Goal: Transaction & Acquisition: Purchase product/service

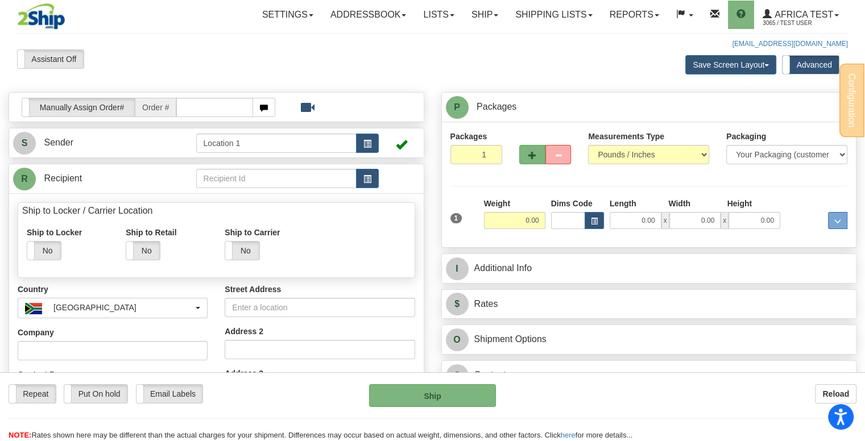
click at [380, 173] on td at bounding box center [399, 178] width 40 height 23
click at [371, 180] on span "button" at bounding box center [367, 179] width 8 height 7
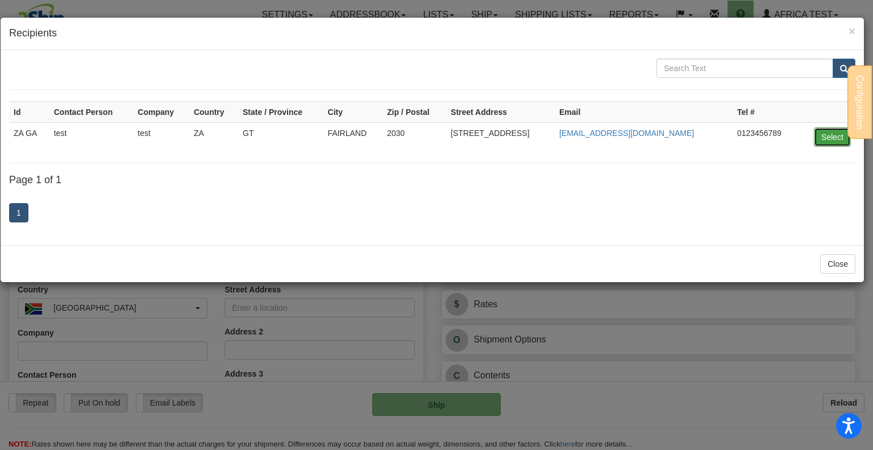
click at [822, 136] on button "Select" at bounding box center [832, 136] width 37 height 19
type input "ZA GA"
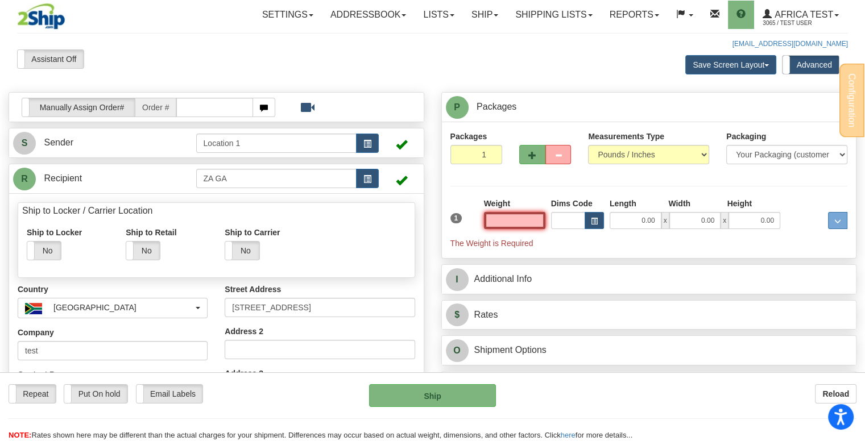
click at [528, 217] on input "text" at bounding box center [514, 220] width 61 height 17
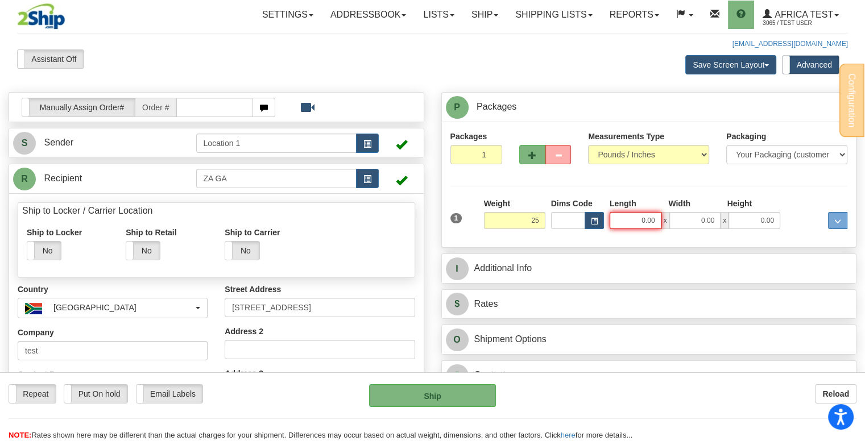
type input "25.00"
click at [620, 221] on input "0.00" at bounding box center [635, 220] width 52 height 17
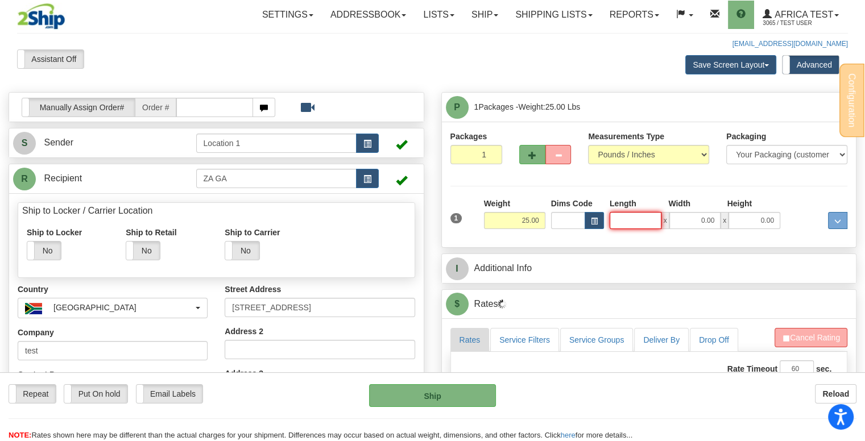
click at [637, 222] on input "Length" at bounding box center [635, 220] width 52 height 17
type input "15.00"
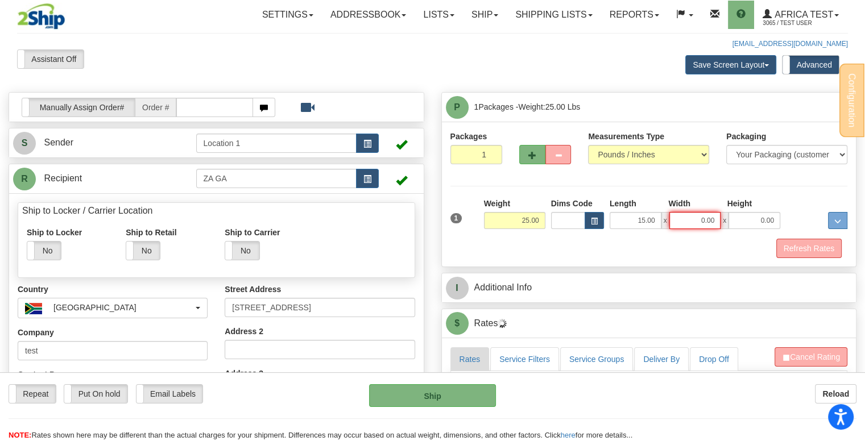
click at [688, 214] on input "0.00" at bounding box center [695, 220] width 52 height 17
click at [691, 219] on input "Width" at bounding box center [695, 220] width 52 height 17
type input "5.00"
click at [737, 223] on input "0.00" at bounding box center [754, 220] width 52 height 17
click at [744, 220] on input "Height" at bounding box center [754, 220] width 52 height 17
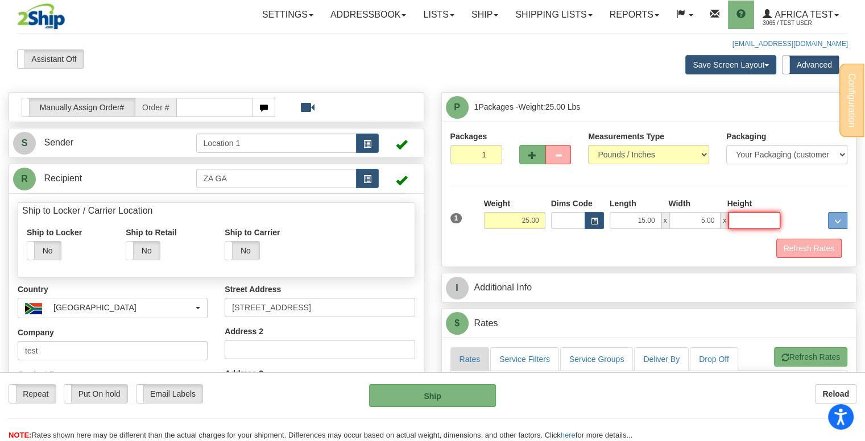
type input "7.00"
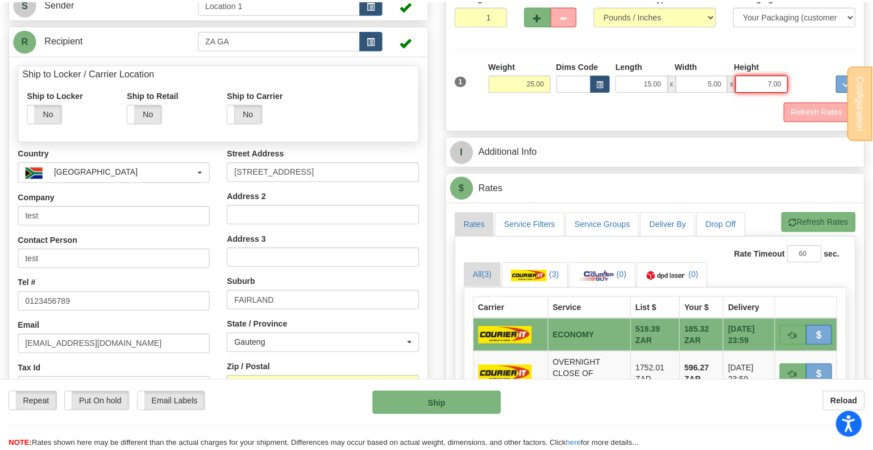
scroll to position [227, 0]
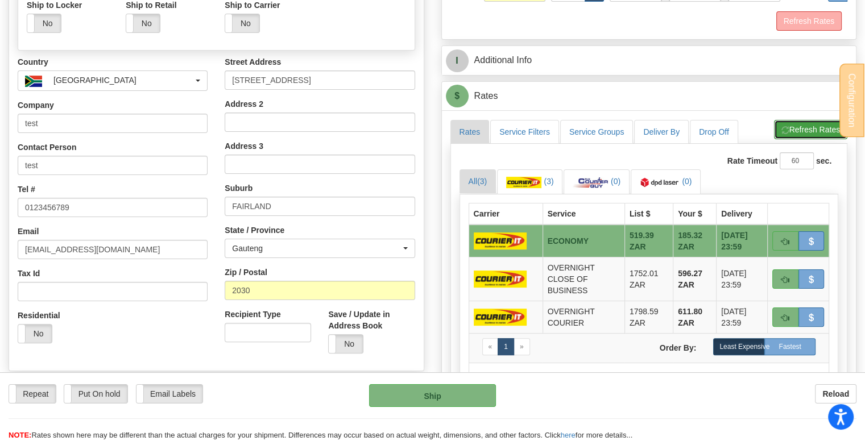
click at [815, 125] on button "Refresh Rates" at bounding box center [810, 129] width 73 height 19
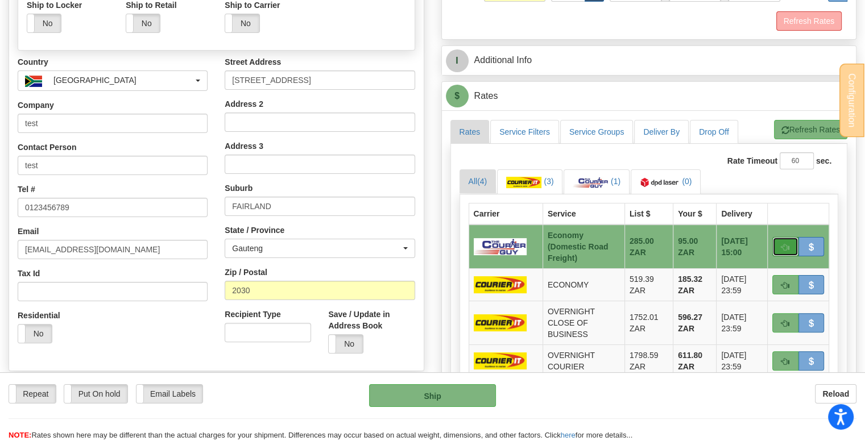
click at [781, 244] on span "button" at bounding box center [785, 247] width 8 height 7
type input "ECO"
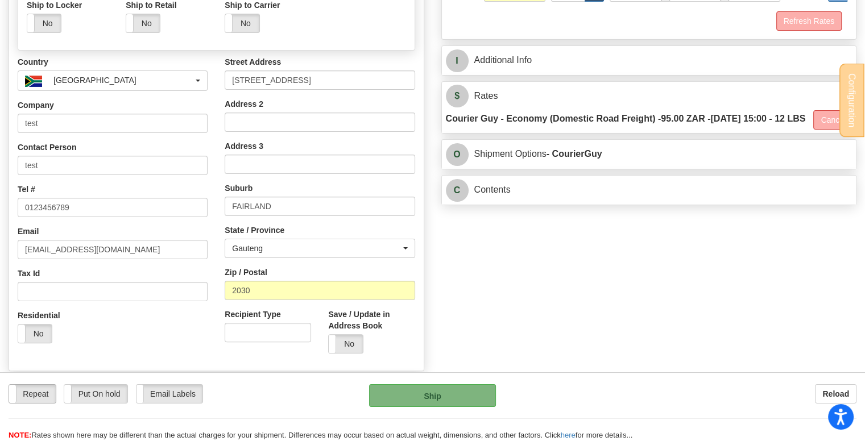
click at [31, 396] on label "Repeat" at bounding box center [32, 394] width 47 height 18
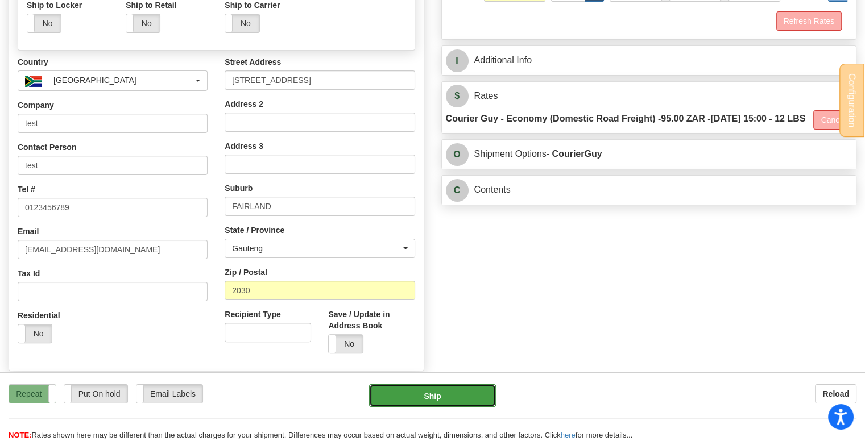
click at [457, 400] on button "Ship" at bounding box center [432, 395] width 127 height 23
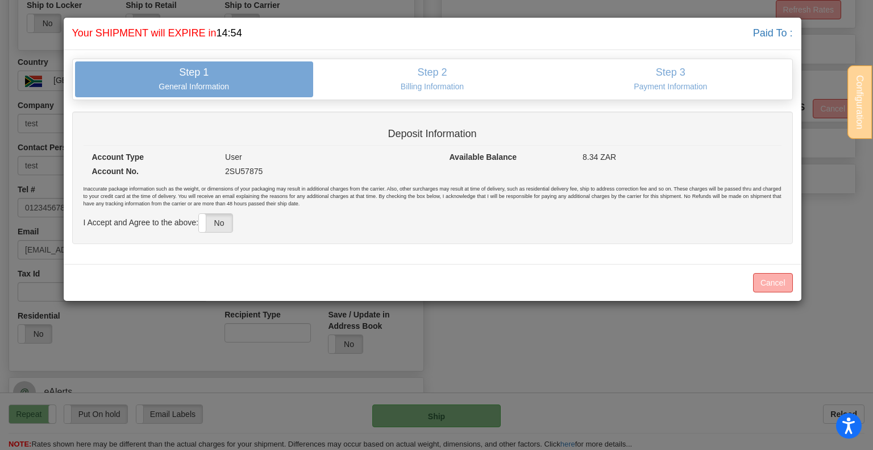
click at [238, 222] on div "Inaccurate package information such as the weight, or dimensions of your packag…" at bounding box center [433, 208] width 698 height 47
click at [221, 226] on label "No" at bounding box center [216, 223] width 34 height 18
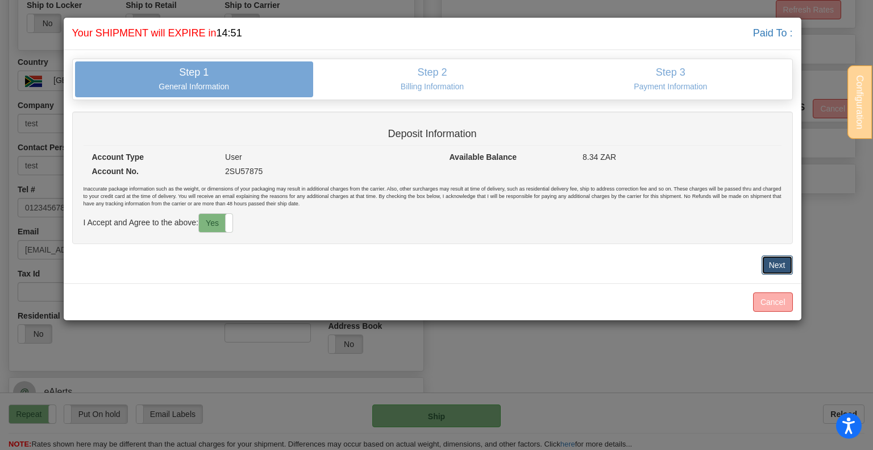
click at [771, 265] on button "Next" at bounding box center [777, 264] width 31 height 19
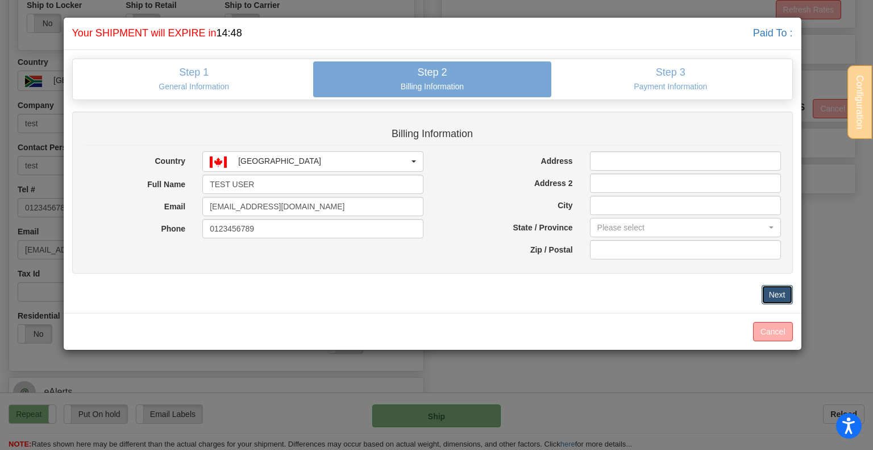
click at [775, 289] on button "Next" at bounding box center [777, 294] width 31 height 19
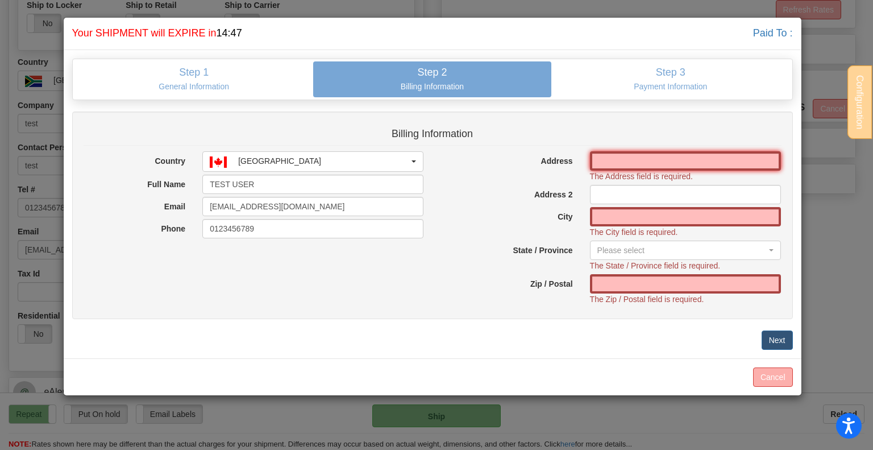
click at [659, 163] on input "Address" at bounding box center [686, 160] width 192 height 19
type input "144-6200 McKay Ave"
type input "Burnaby"
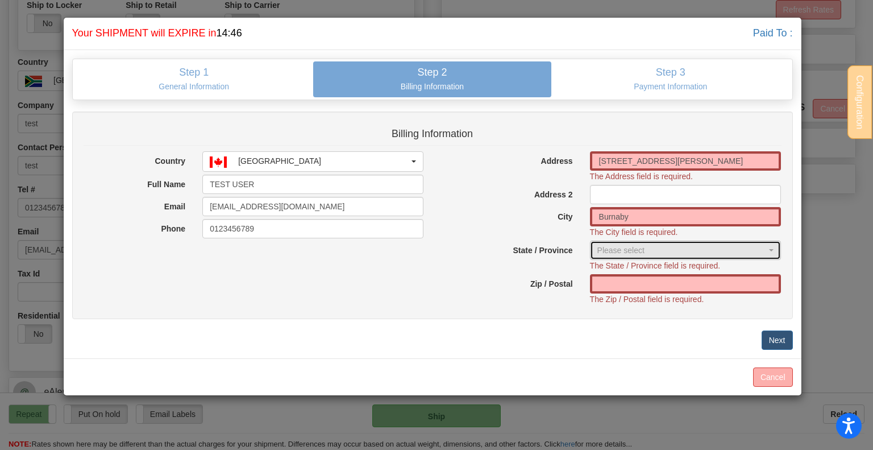
select select "BC"
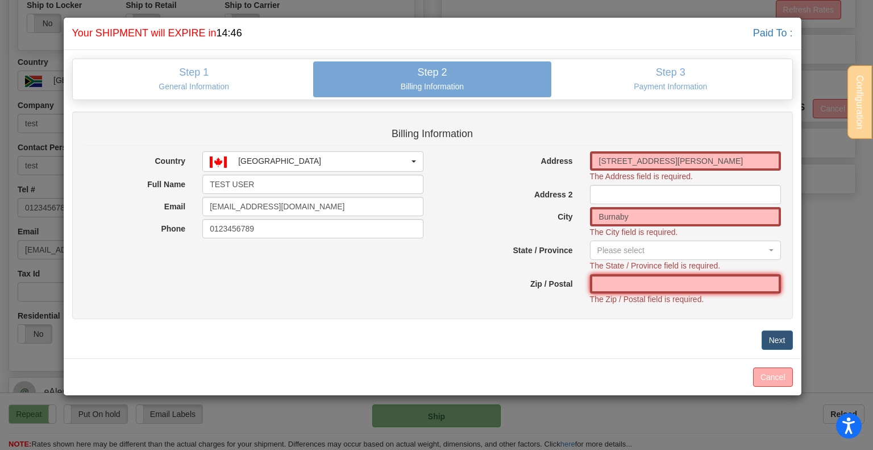
type input "V5H 4L7"
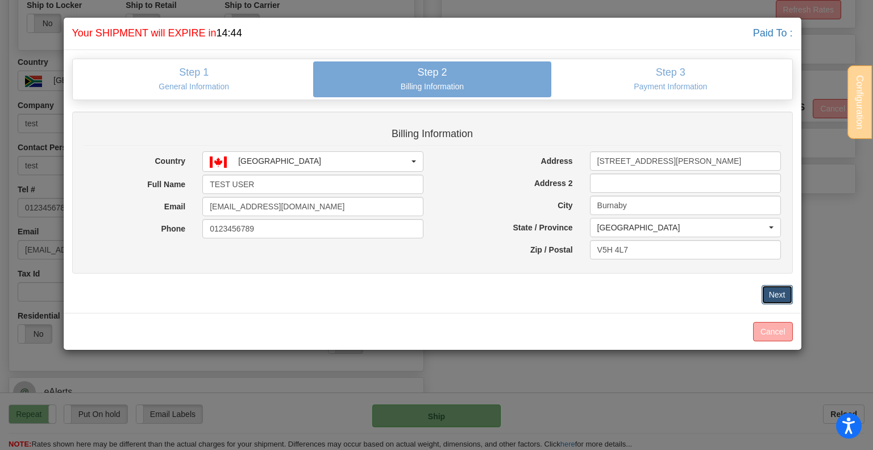
click at [775, 292] on button "Next" at bounding box center [777, 294] width 31 height 19
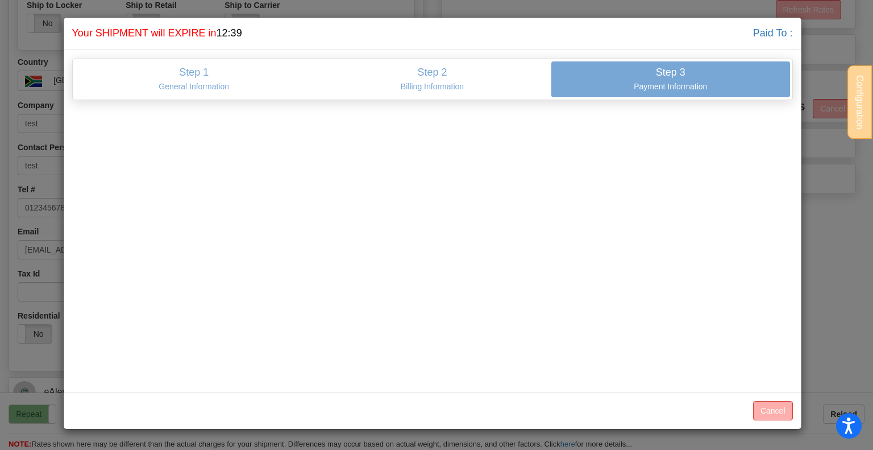
click at [21, 305] on div "Shipping... Your SHIPMENT will EXPIRE in 12:39 Paid To : Step 1 General Informa…" at bounding box center [436, 225] width 873 height 450
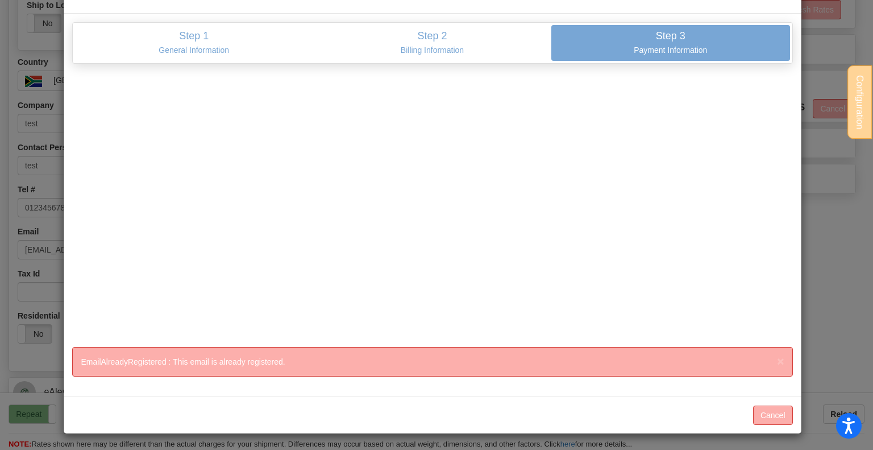
scroll to position [0, 0]
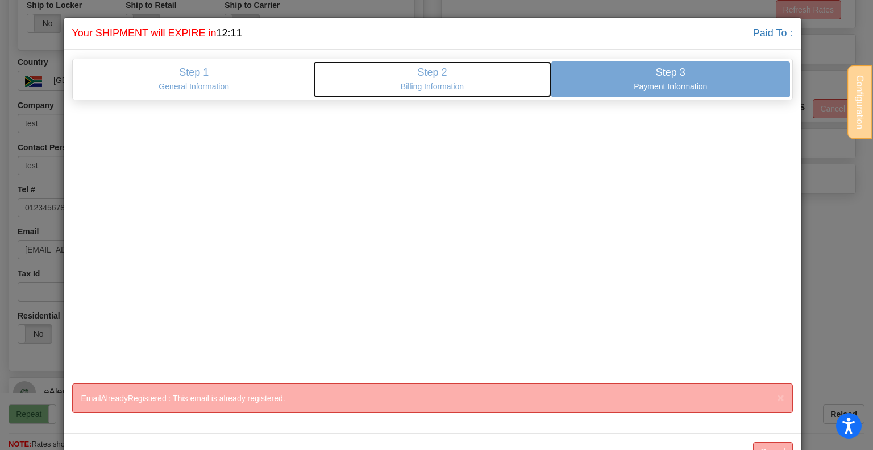
click at [439, 93] on link "Step 2 Billing Information" at bounding box center [432, 79] width 238 height 36
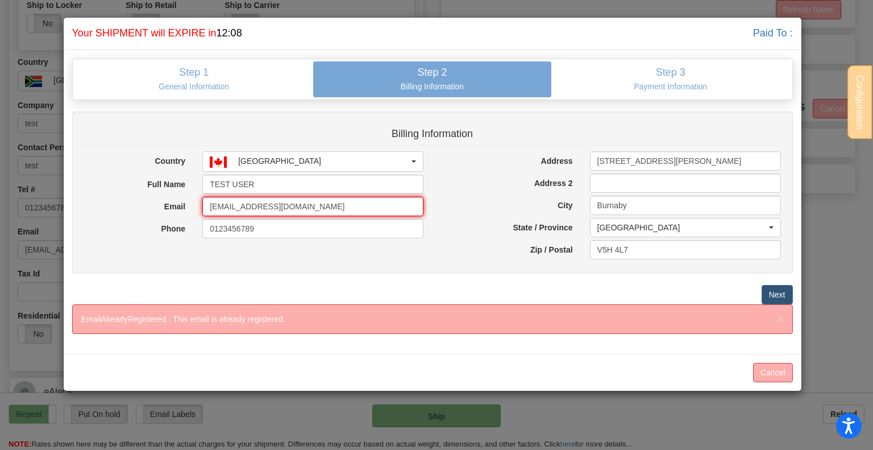
drag, startPoint x: 301, startPoint y: 201, endPoint x: 22, endPoint y: 210, distance: 279.3
click at [22, 210] on div "Shipping... Your SHIPMENT will EXPIRE in 12:08 Paid To : Step 1 General Informa…" at bounding box center [436, 225] width 873 height 450
type input "delia.lupu@2ship.com"
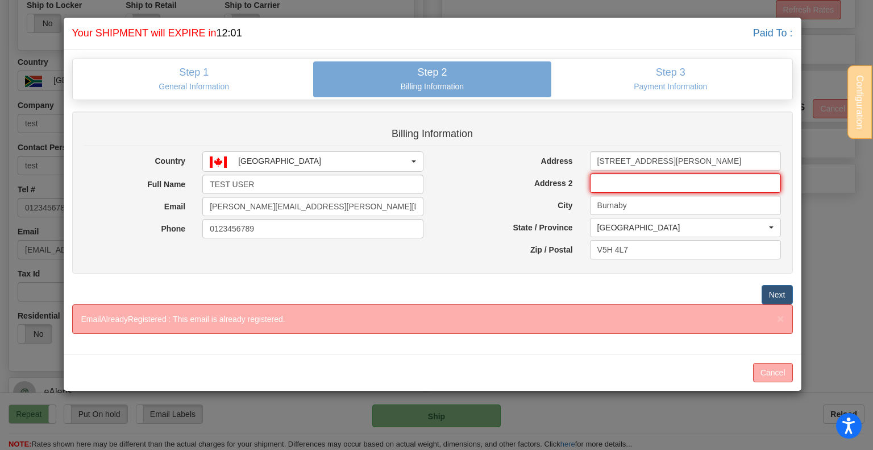
type input "Unit 14"
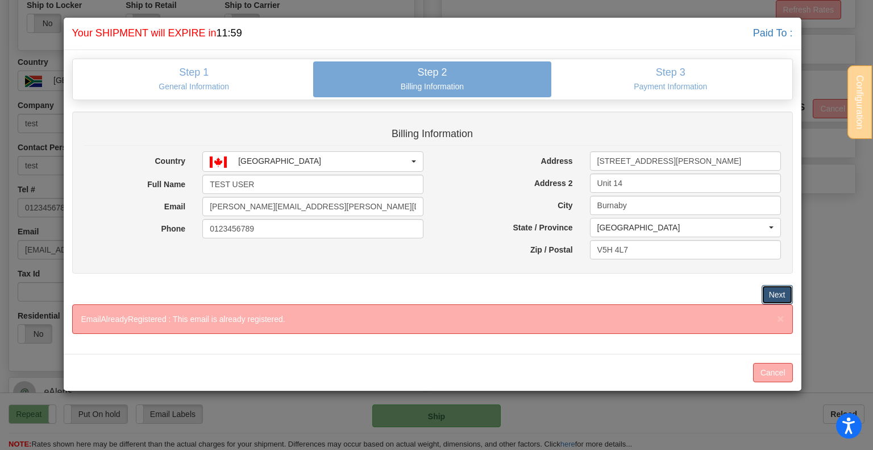
click at [773, 289] on button "Next" at bounding box center [777, 294] width 31 height 19
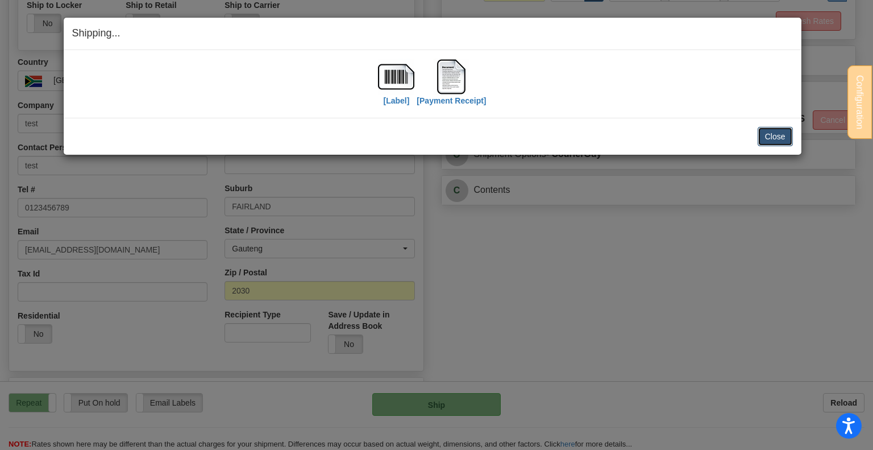
drag, startPoint x: 766, startPoint y: 135, endPoint x: 761, endPoint y: 152, distance: 18.0
click at [766, 135] on button "Close" at bounding box center [775, 136] width 35 height 19
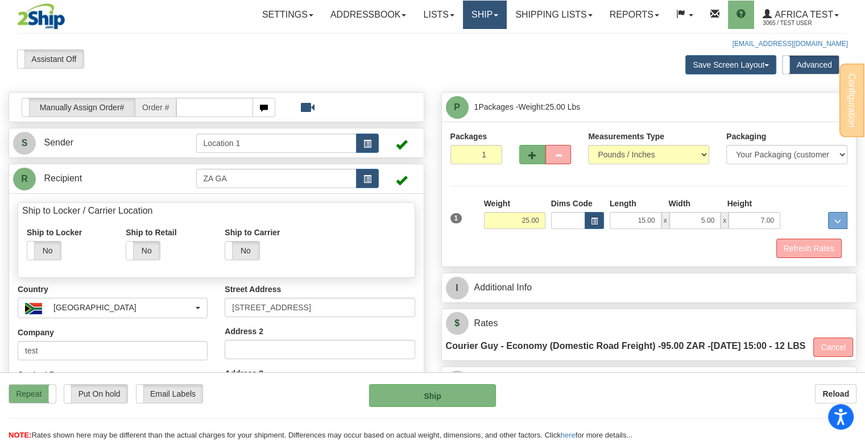
click at [484, 18] on link "Ship" at bounding box center [485, 15] width 44 height 28
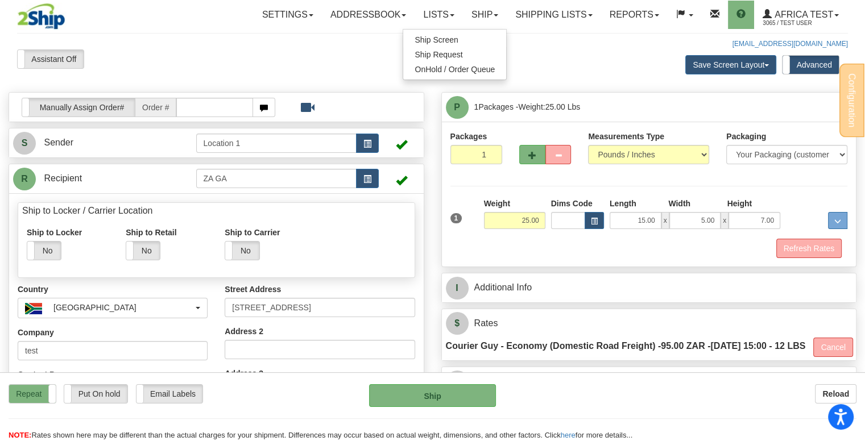
click at [282, 61] on div "Assistant On Assistant Off Do a return Do a return" at bounding box center [185, 58] width 353 height 19
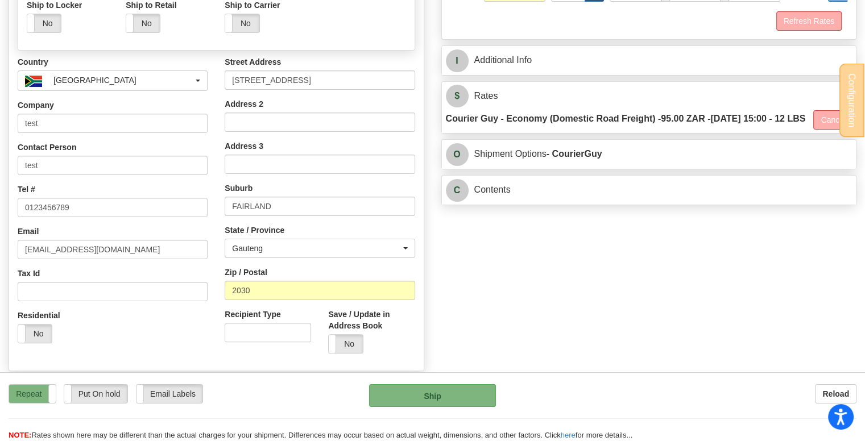
scroll to position [114, 0]
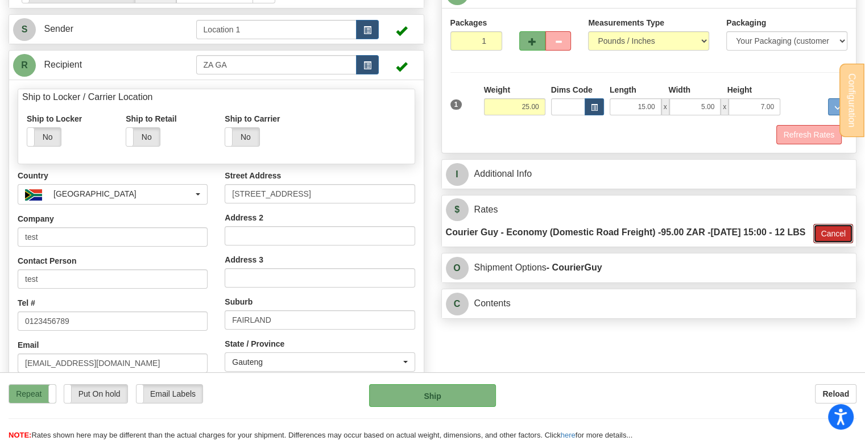
click at [836, 243] on button "Cancel" at bounding box center [833, 233] width 40 height 19
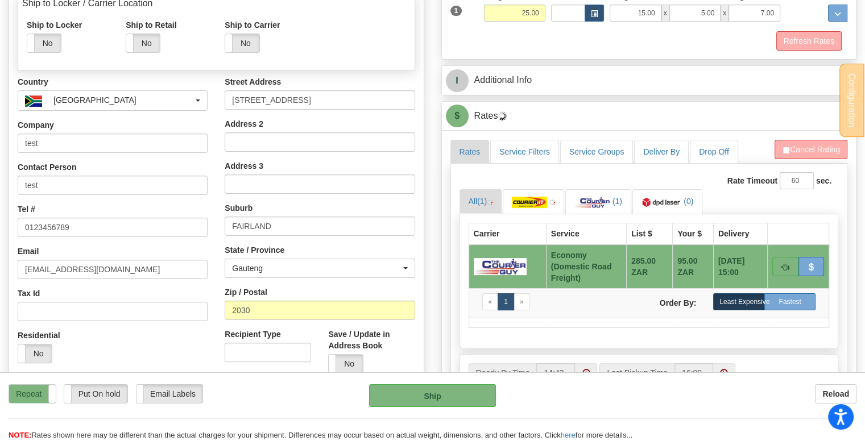
scroll to position [227, 0]
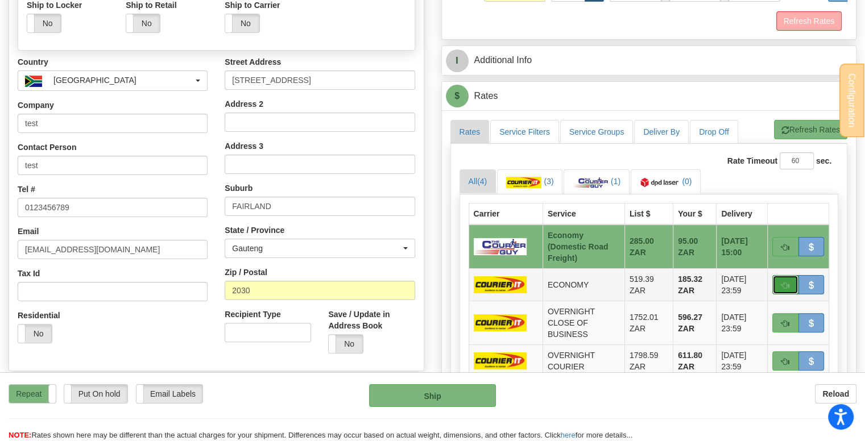
click at [787, 282] on span "button" at bounding box center [785, 285] width 8 height 7
type input "ECO"
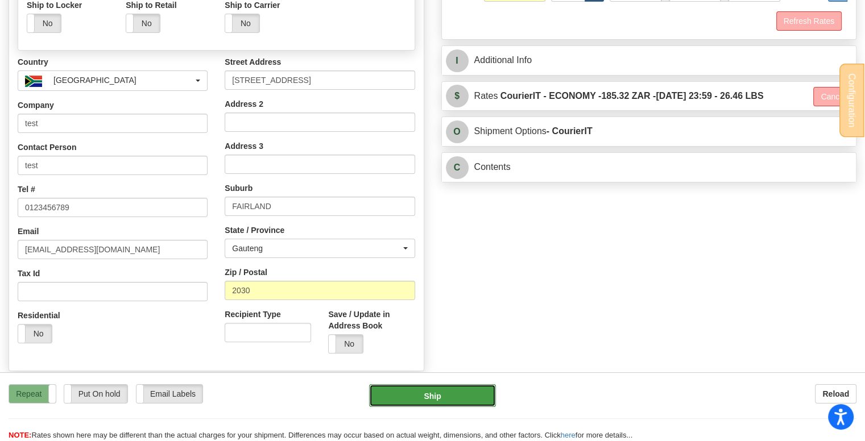
click at [441, 395] on button "Ship" at bounding box center [432, 395] width 127 height 23
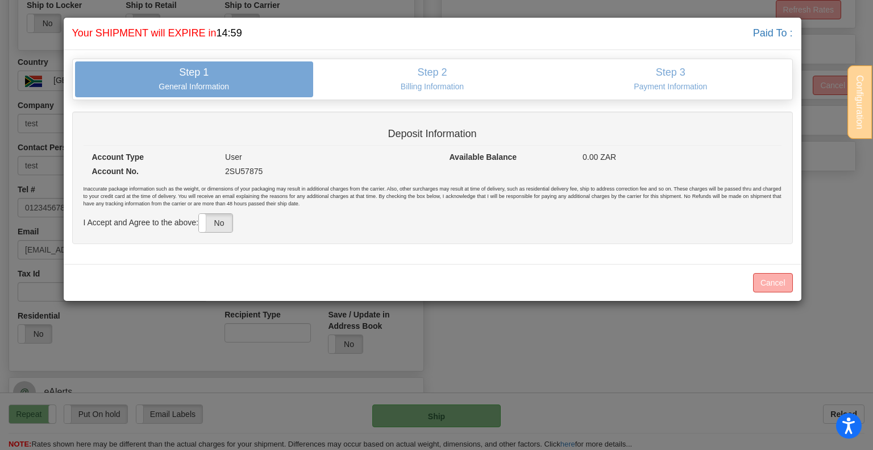
click at [230, 221] on label "No" at bounding box center [216, 223] width 34 height 18
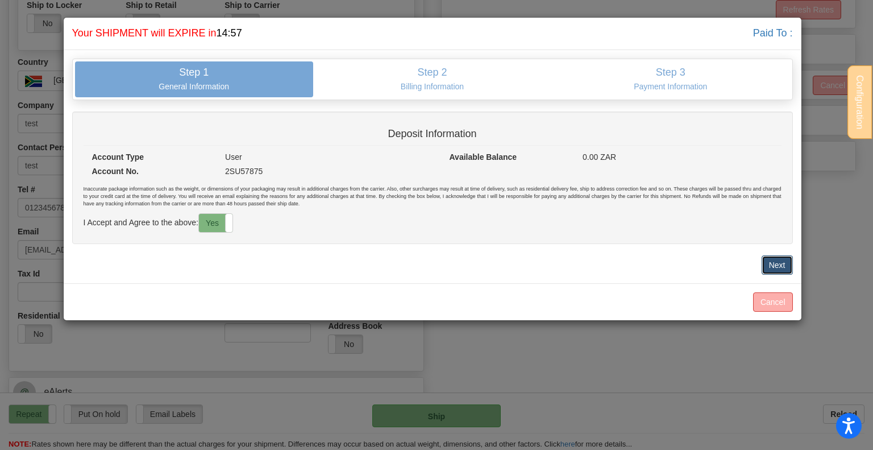
click at [782, 270] on button "Next" at bounding box center [777, 264] width 31 height 19
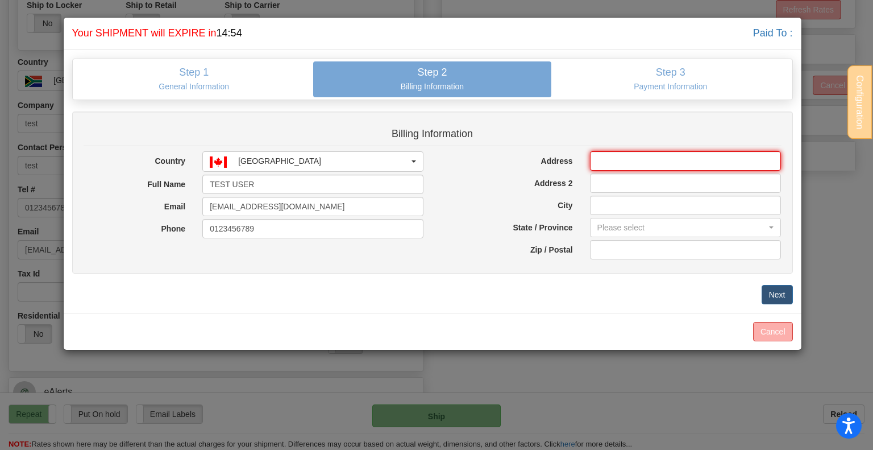
click at [655, 159] on input "Address" at bounding box center [686, 160] width 192 height 19
type input "144-6200 McKay Ave"
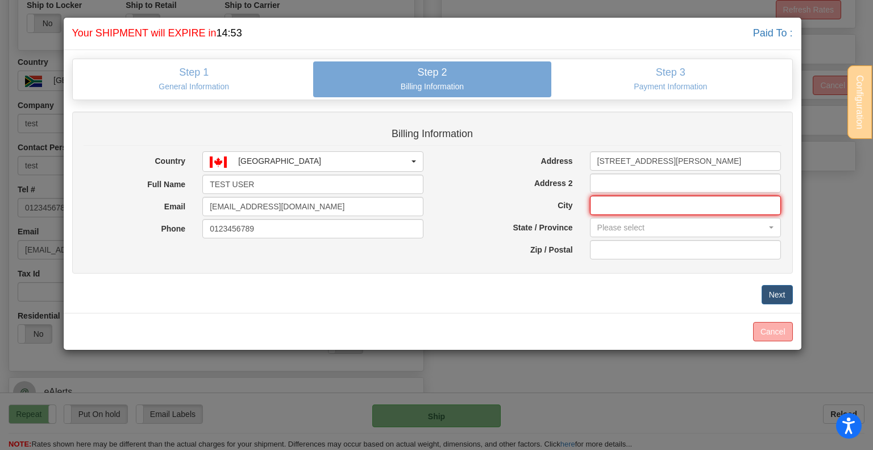
type input "Burnaby"
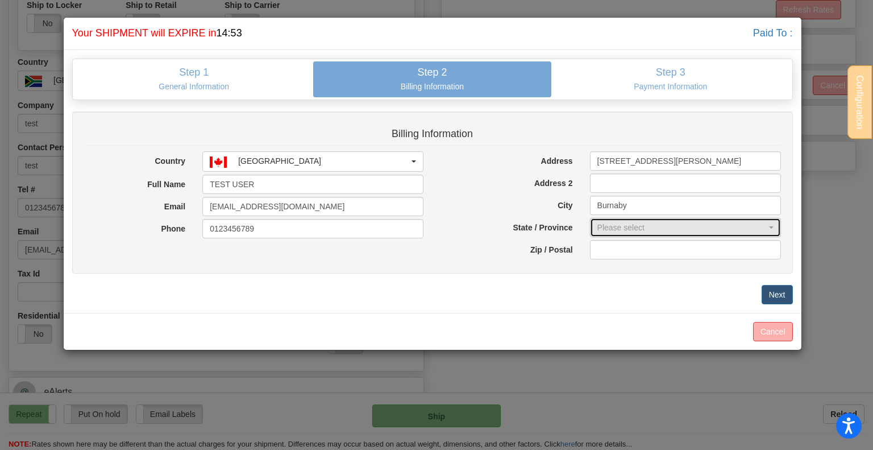
select select "BC"
type input "V5H 4L7"
click at [783, 297] on button "Next" at bounding box center [777, 294] width 31 height 19
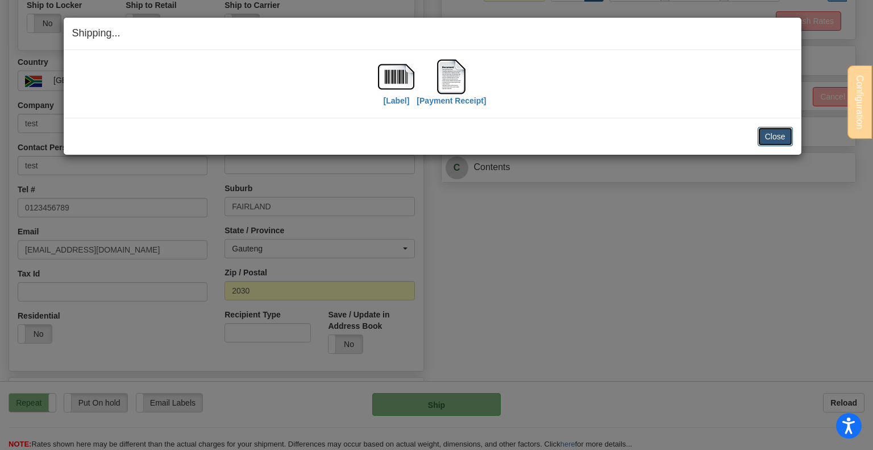
click at [766, 135] on button "Close" at bounding box center [775, 136] width 35 height 19
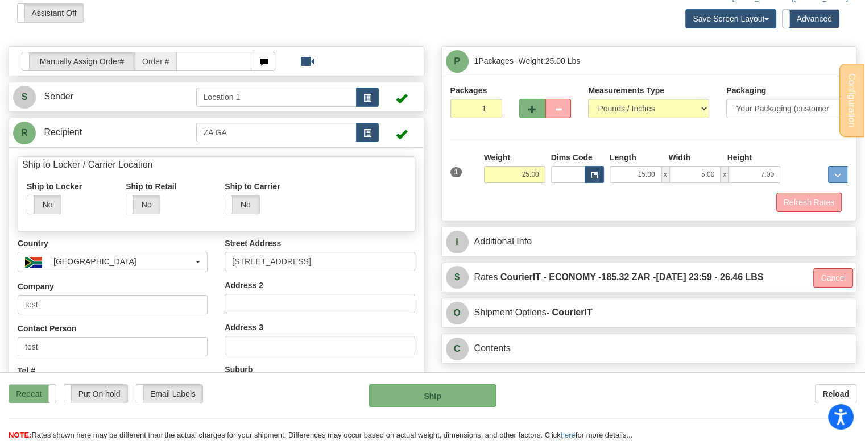
scroll to position [0, 0]
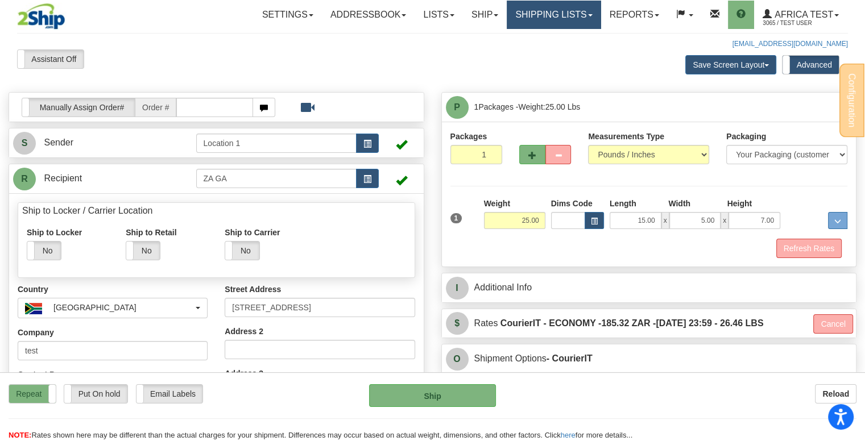
click at [530, 12] on link "Shipping lists" at bounding box center [554, 15] width 94 height 28
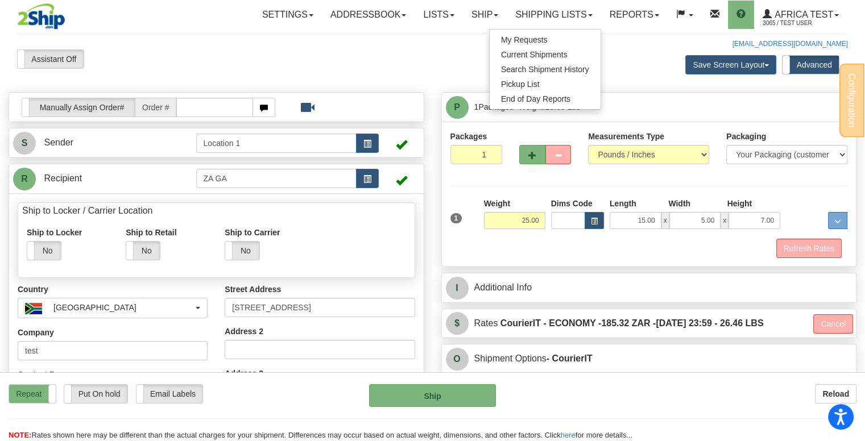
click at [346, 46] on div "[EMAIL_ADDRESS][DOMAIN_NAME]" at bounding box center [432, 44] width 831 height 10
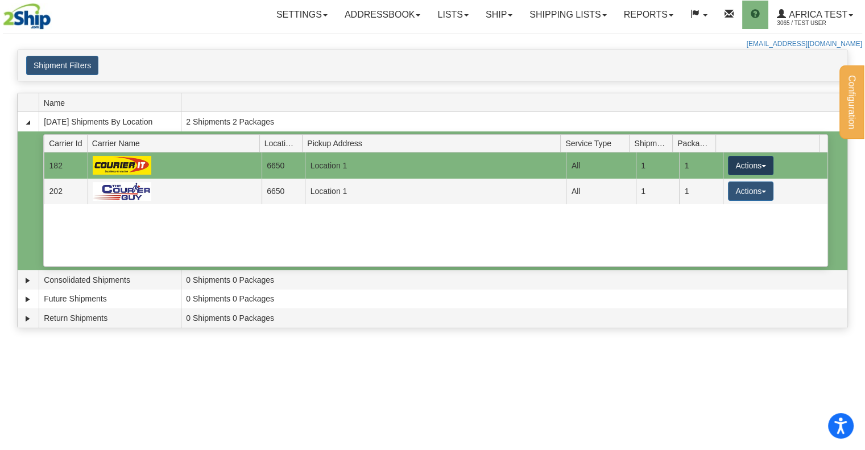
click at [728, 164] on button "Actions" at bounding box center [750, 165] width 45 height 19
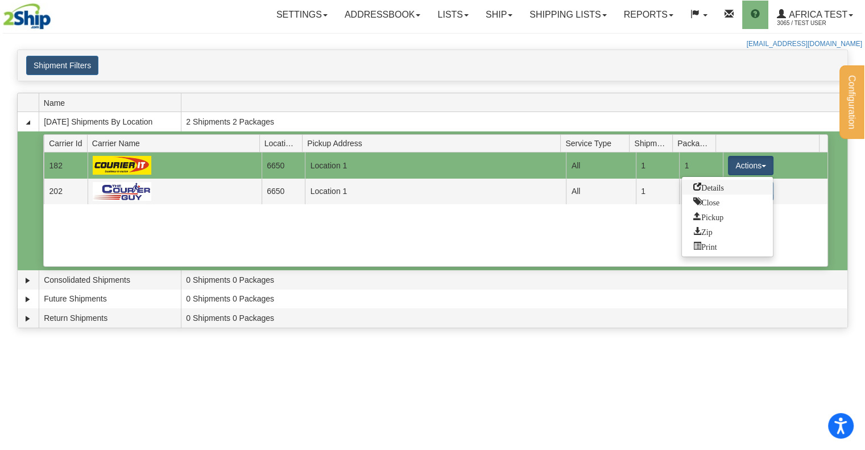
click at [721, 182] on span "Details" at bounding box center [708, 186] width 31 height 8
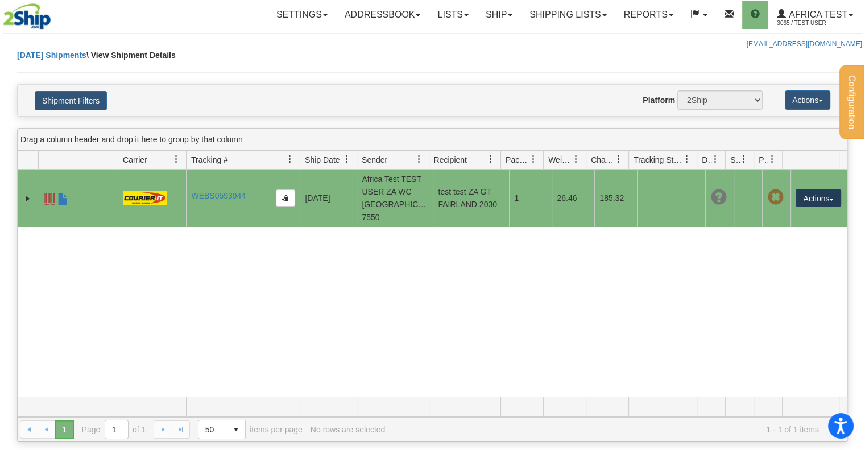
click at [803, 193] on button "Actions" at bounding box center [817, 198] width 45 height 18
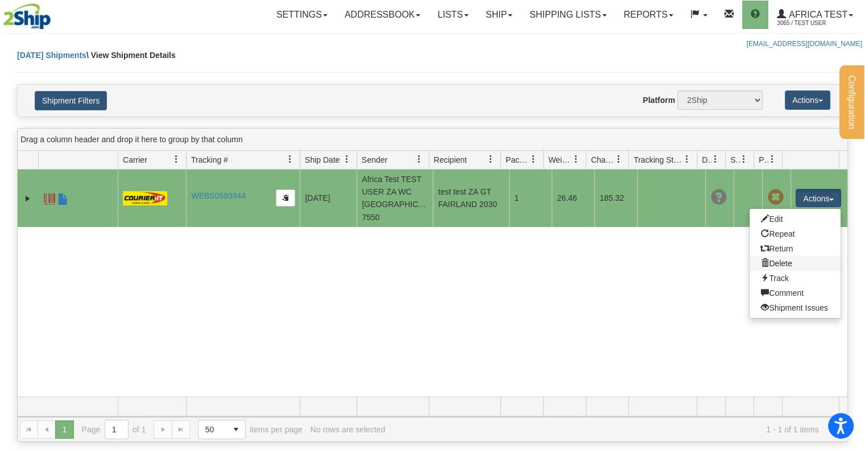
click at [774, 258] on link "Delete" at bounding box center [794, 263] width 91 height 15
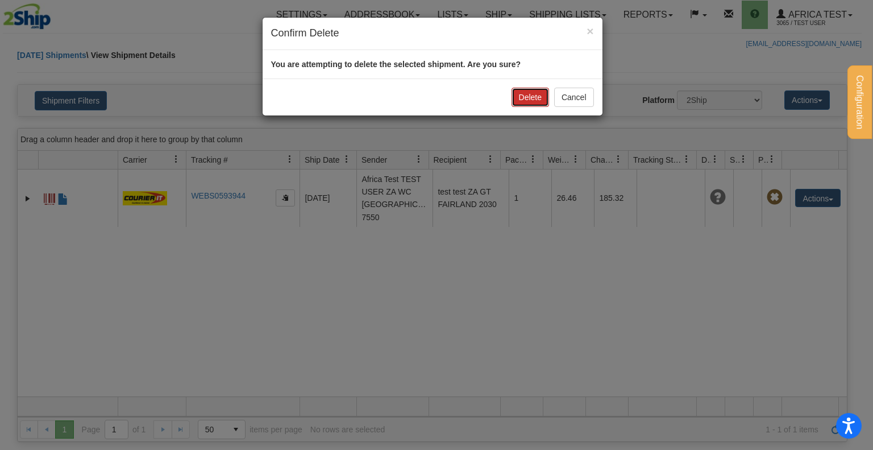
click at [520, 96] on button "Delete" at bounding box center [531, 97] width 38 height 19
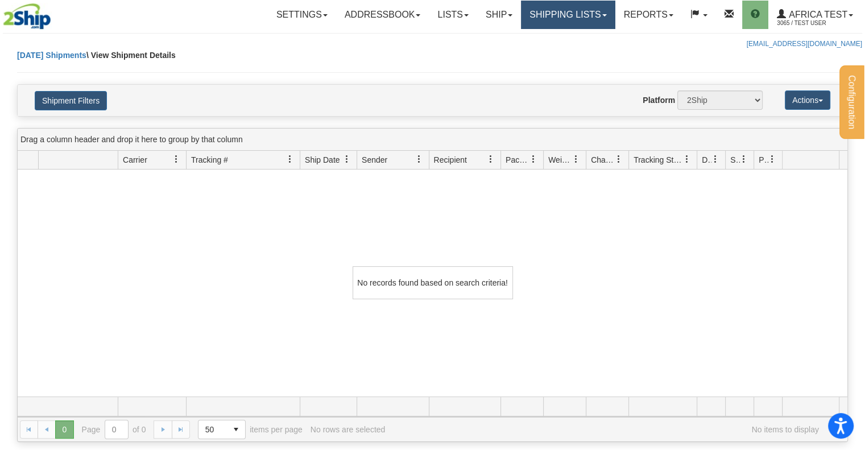
click at [535, 14] on link "Shipping lists" at bounding box center [568, 15] width 94 height 28
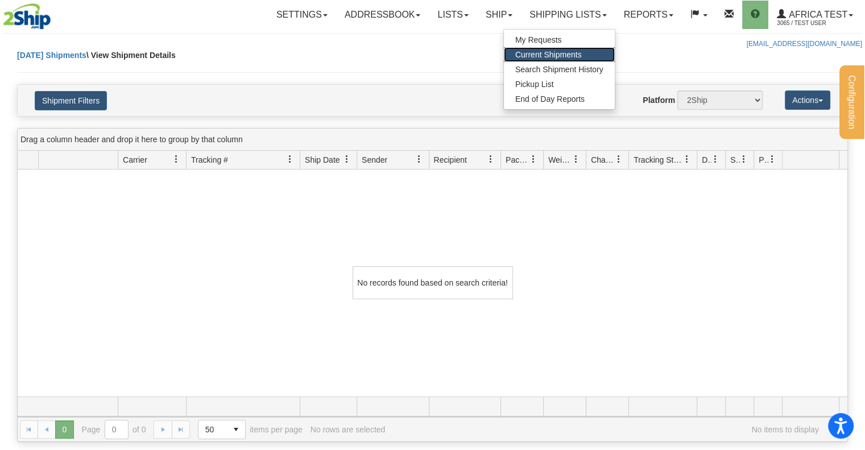
click at [540, 53] on span "Current Shipments" at bounding box center [548, 54] width 67 height 9
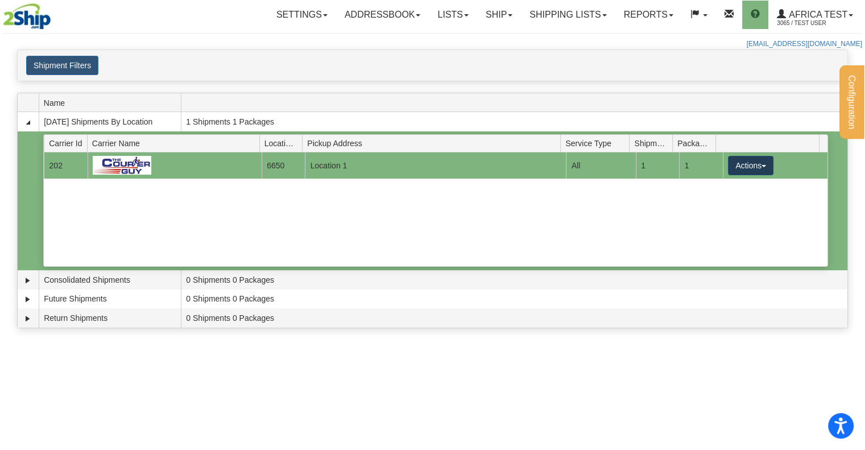
click at [748, 160] on button "Actions" at bounding box center [750, 165] width 45 height 19
click at [723, 186] on span "Details" at bounding box center [708, 186] width 31 height 8
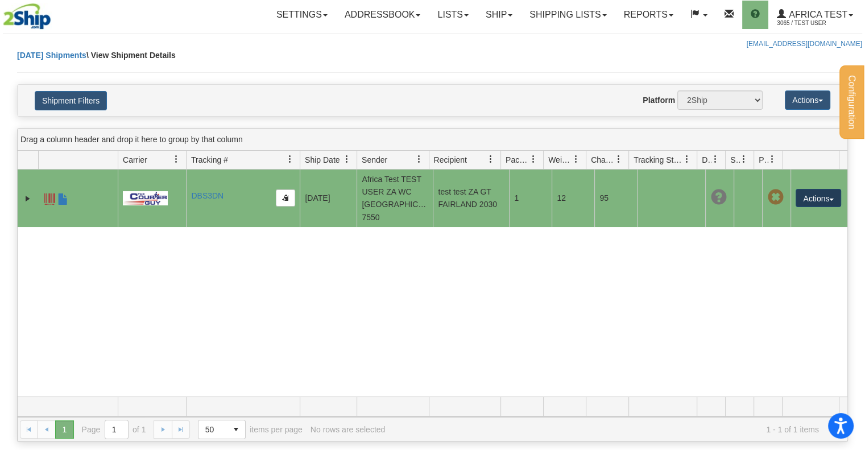
click at [810, 192] on button "Actions" at bounding box center [817, 198] width 45 height 18
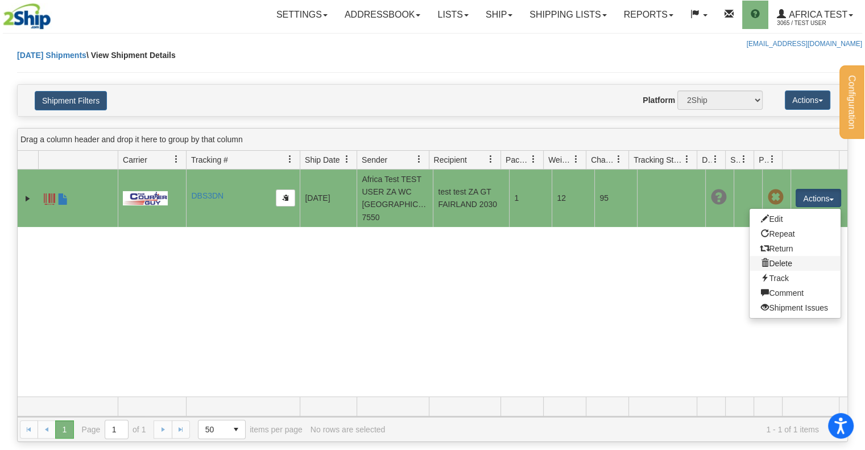
click at [778, 256] on link "Delete" at bounding box center [794, 263] width 91 height 15
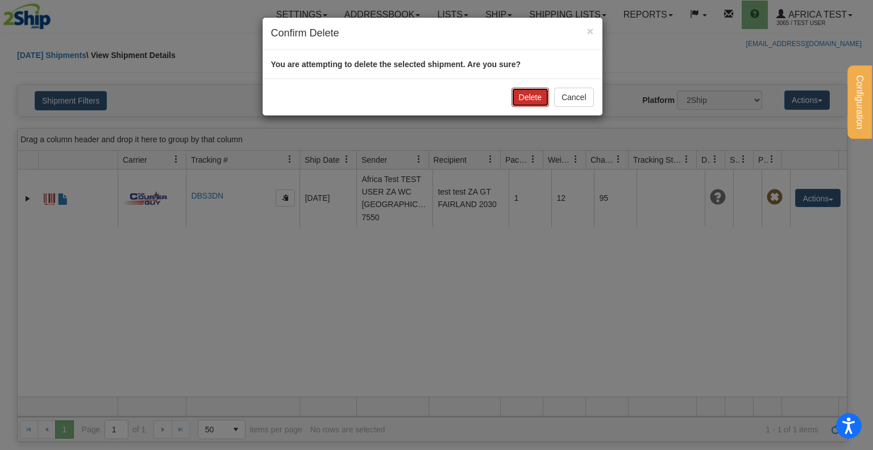
click at [541, 91] on button "Delete" at bounding box center [531, 97] width 38 height 19
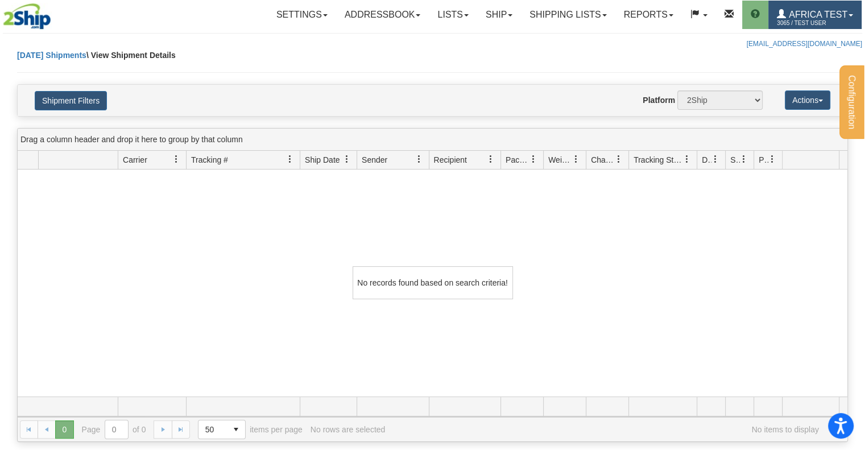
click at [799, 15] on span "Africa Test" at bounding box center [816, 15] width 61 height 10
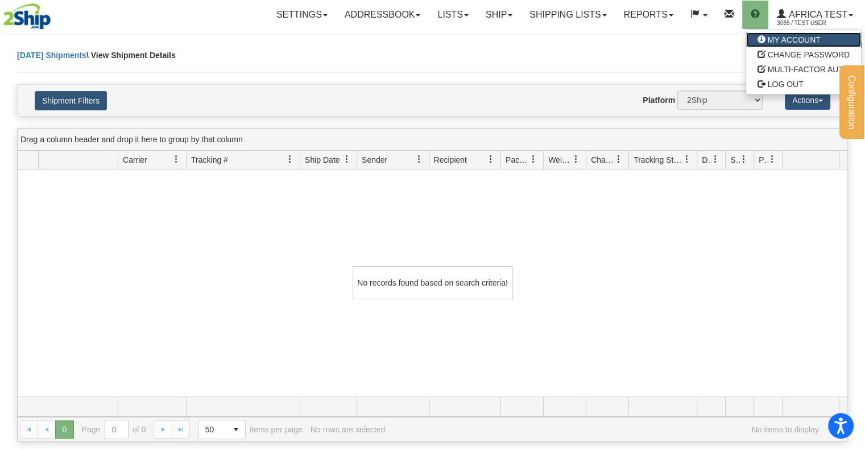
click at [785, 40] on span "MY ACCOUNT" at bounding box center [794, 39] width 53 height 9
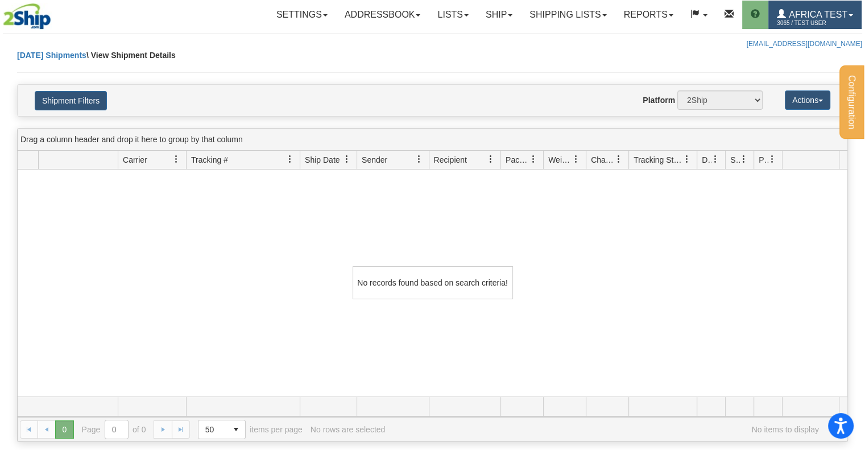
click at [795, 5] on link "Africa Test 3065 / TEST USER" at bounding box center [814, 15] width 93 height 28
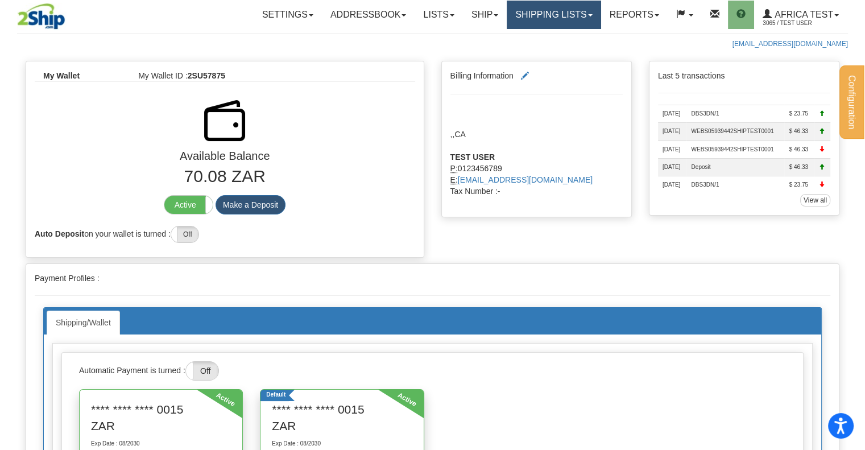
drag, startPoint x: 555, startPoint y: 15, endPoint x: 578, endPoint y: 20, distance: 23.3
click at [555, 15] on link "Shipping lists" at bounding box center [554, 15] width 94 height 28
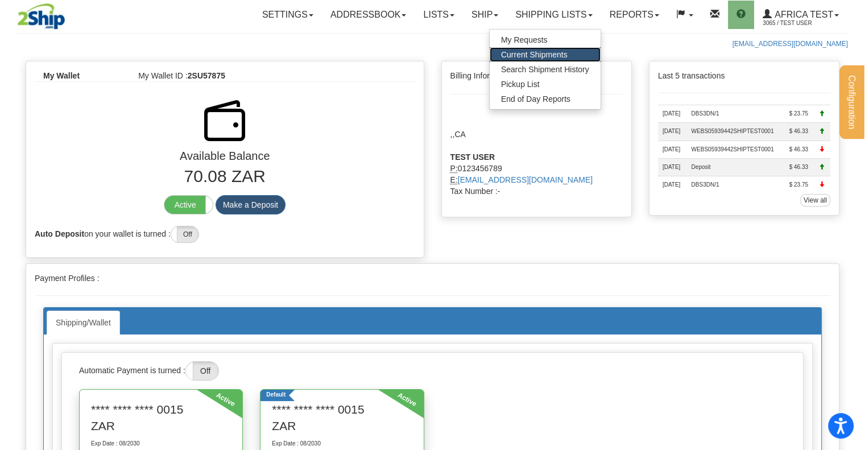
click at [544, 51] on span "Current Shipments" at bounding box center [534, 54] width 67 height 9
